Goal: Information Seeking & Learning: Learn about a topic

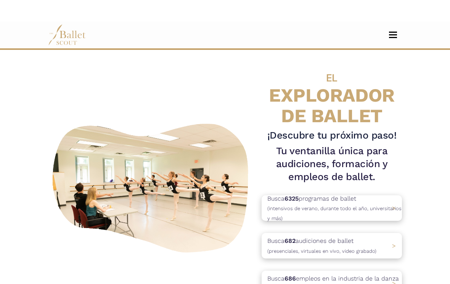
click at [389, 38] on span "Cambiar navegación" at bounding box center [393, 37] width 8 height 1
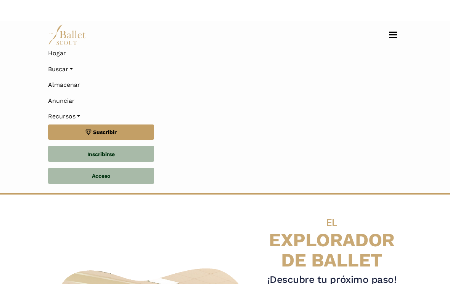
click at [399, 32] on button "Cambiar navegación" at bounding box center [393, 34] width 18 height 7
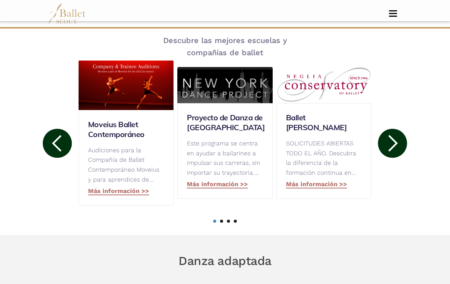
scroll to position [448, 0]
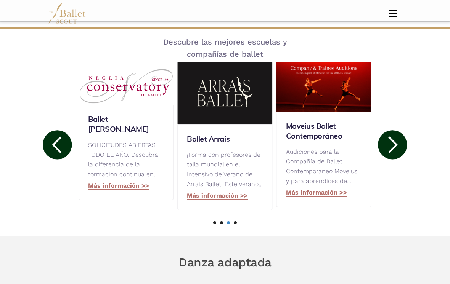
click at [392, 142] on circle at bounding box center [392, 144] width 29 height 29
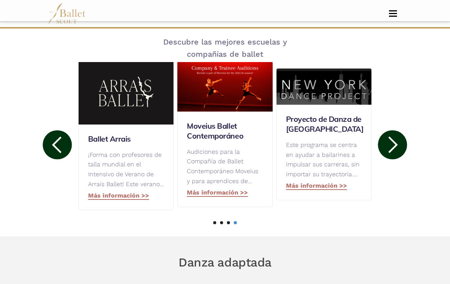
click at [394, 144] on circle at bounding box center [392, 144] width 29 height 29
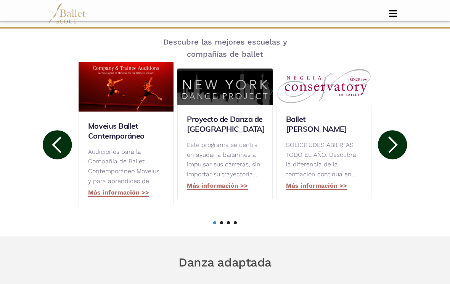
click at [390, 142] on circle at bounding box center [392, 144] width 29 height 29
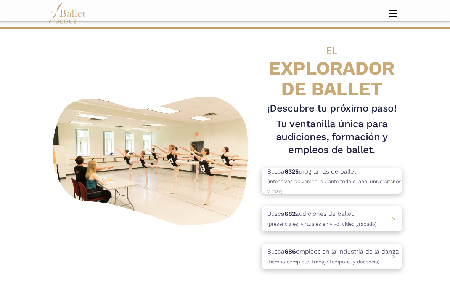
scroll to position [0, 0]
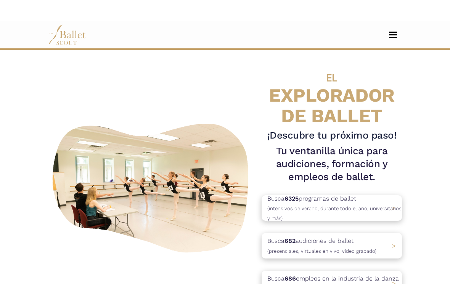
click at [373, 94] on font "EXPLORADOR DE BALLET" at bounding box center [331, 105] width 125 height 42
click at [356, 124] on font "EXPLORADOR DE BALLET" at bounding box center [331, 105] width 125 height 42
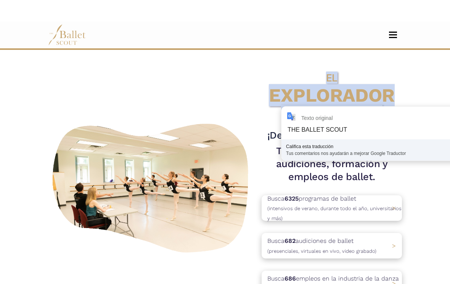
click at [388, 37] on button "Cambiar navegación" at bounding box center [393, 34] width 18 height 7
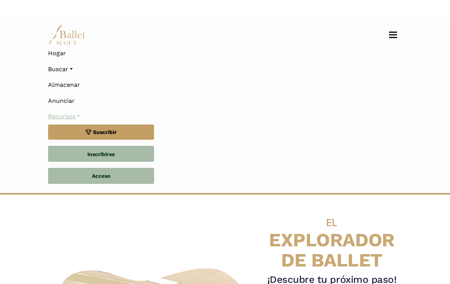
click at [78, 112] on link "Recursos" at bounding box center [225, 117] width 354 height 16
click at [82, 114] on link "Recursos" at bounding box center [225, 117] width 354 height 16
click at [67, 70] on font "Buscar" at bounding box center [58, 69] width 20 height 7
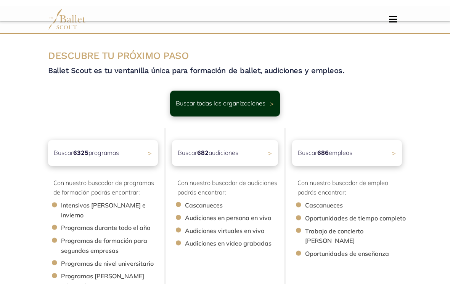
scroll to position [16, 0]
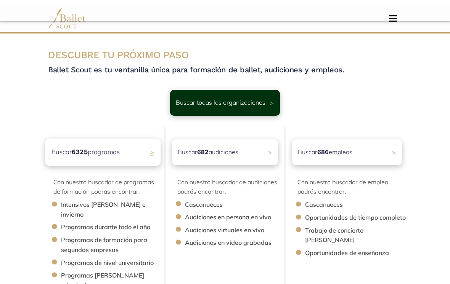
click at [146, 159] on div "Buscar 6325 programas >" at bounding box center [102, 152] width 115 height 27
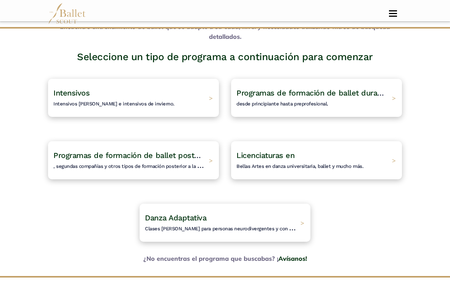
scroll to position [65, 0]
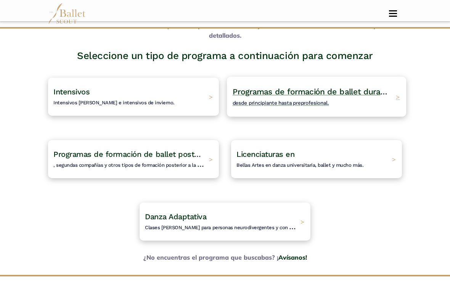
click at [382, 100] on h4 "Programas de formación de ballet durante todo el año, desde principiante hasta …" at bounding box center [311, 96] width 159 height 21
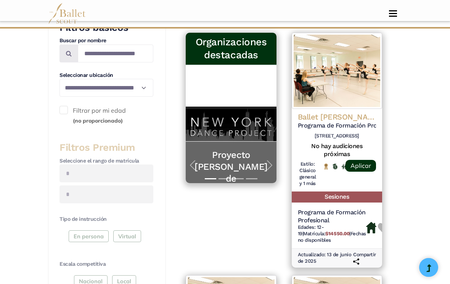
scroll to position [212, 0]
click at [133, 242] on div "En persona Virtual" at bounding box center [106, 237] width 94 height 14
click at [130, 235] on div "En persona Virtual" at bounding box center [106, 237] width 94 height 14
click at [128, 238] on div "En persona Virtual" at bounding box center [106, 237] width 94 height 14
click at [125, 243] on div "En persona Virtual" at bounding box center [106, 237] width 94 height 14
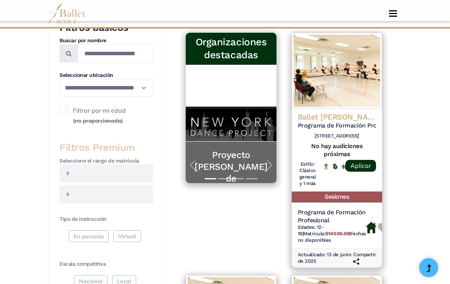
click at [130, 241] on div "En persona Virtual" at bounding box center [106, 237] width 94 height 14
click at [129, 236] on div "En persona Virtual" at bounding box center [106, 237] width 94 height 14
click at [131, 241] on div "En persona Virtual" at bounding box center [106, 237] width 94 height 14
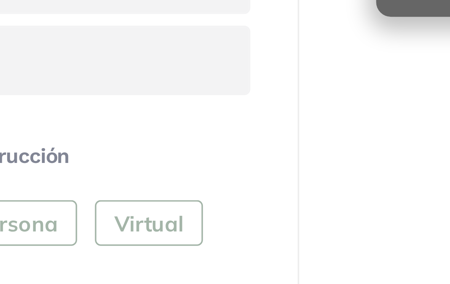
click at [59, 231] on div "En persona Virtual" at bounding box center [106, 238] width 94 height 14
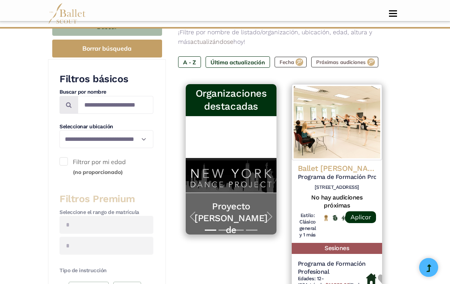
scroll to position [152, 0]
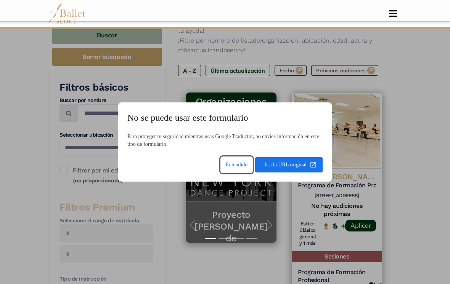
click at [296, 167] on span at bounding box center [288, 165] width 67 height 18
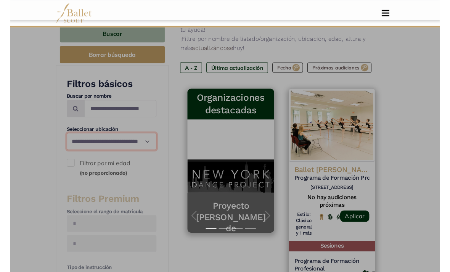
scroll to position [152, 0]
